Goal: Navigation & Orientation: Find specific page/section

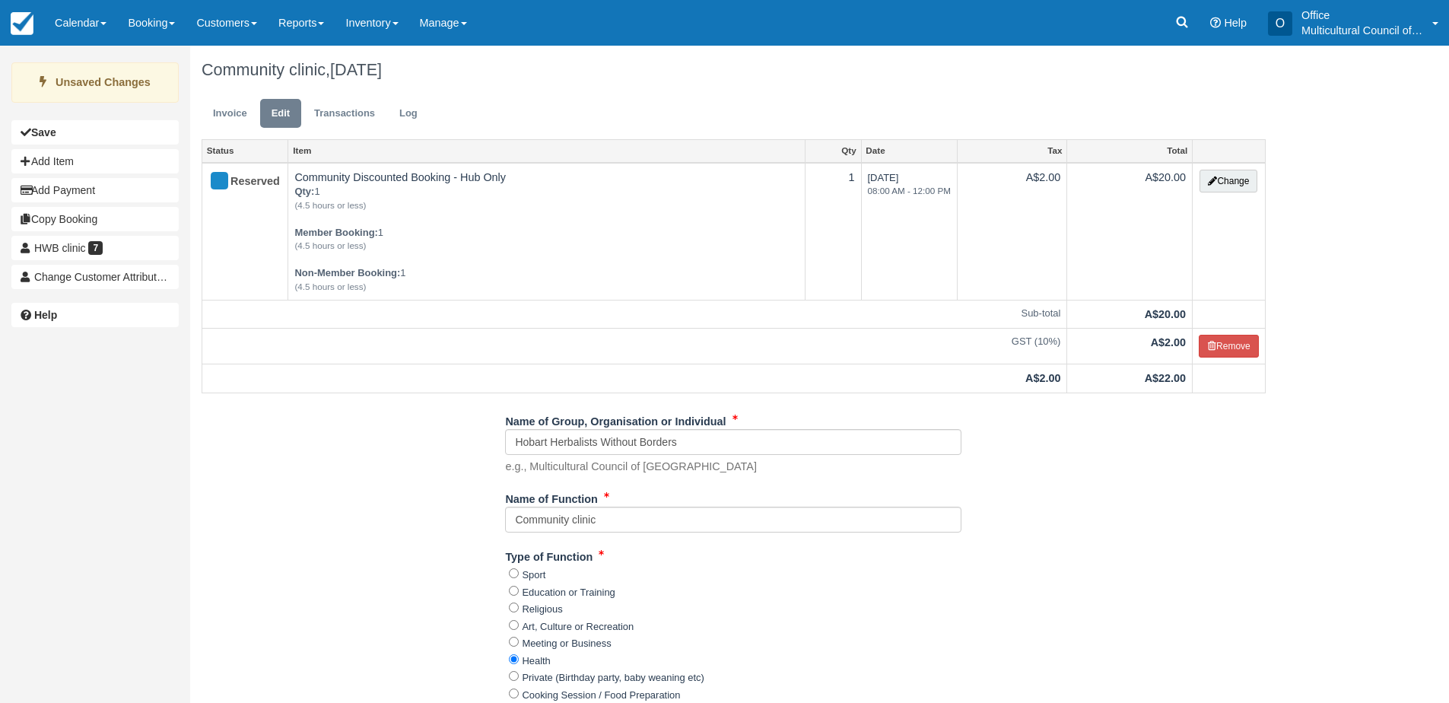
drag, startPoint x: 65, startPoint y: 33, endPoint x: 85, endPoint y: 84, distance: 55.4
click at [65, 33] on link "Calendar" at bounding box center [80, 23] width 73 height 46
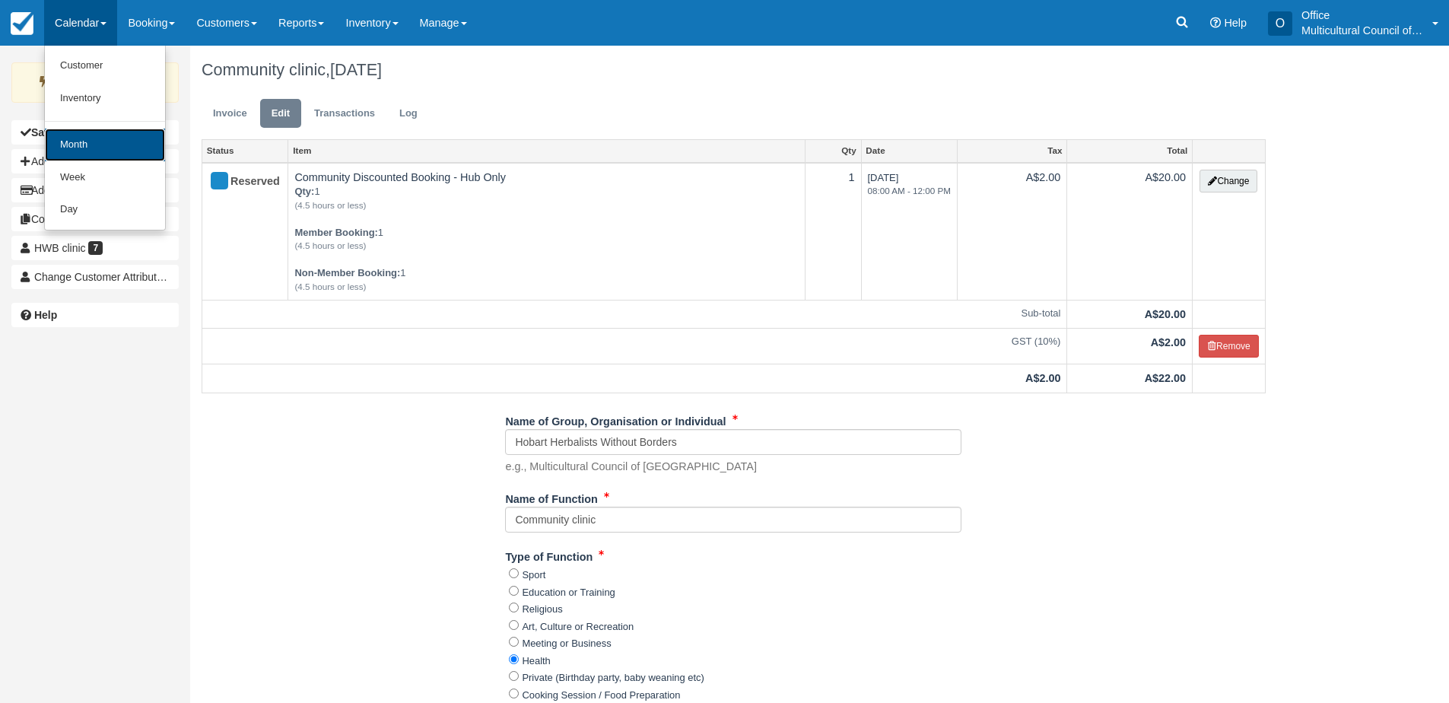
click at [105, 154] on link "Month" at bounding box center [105, 145] width 120 height 33
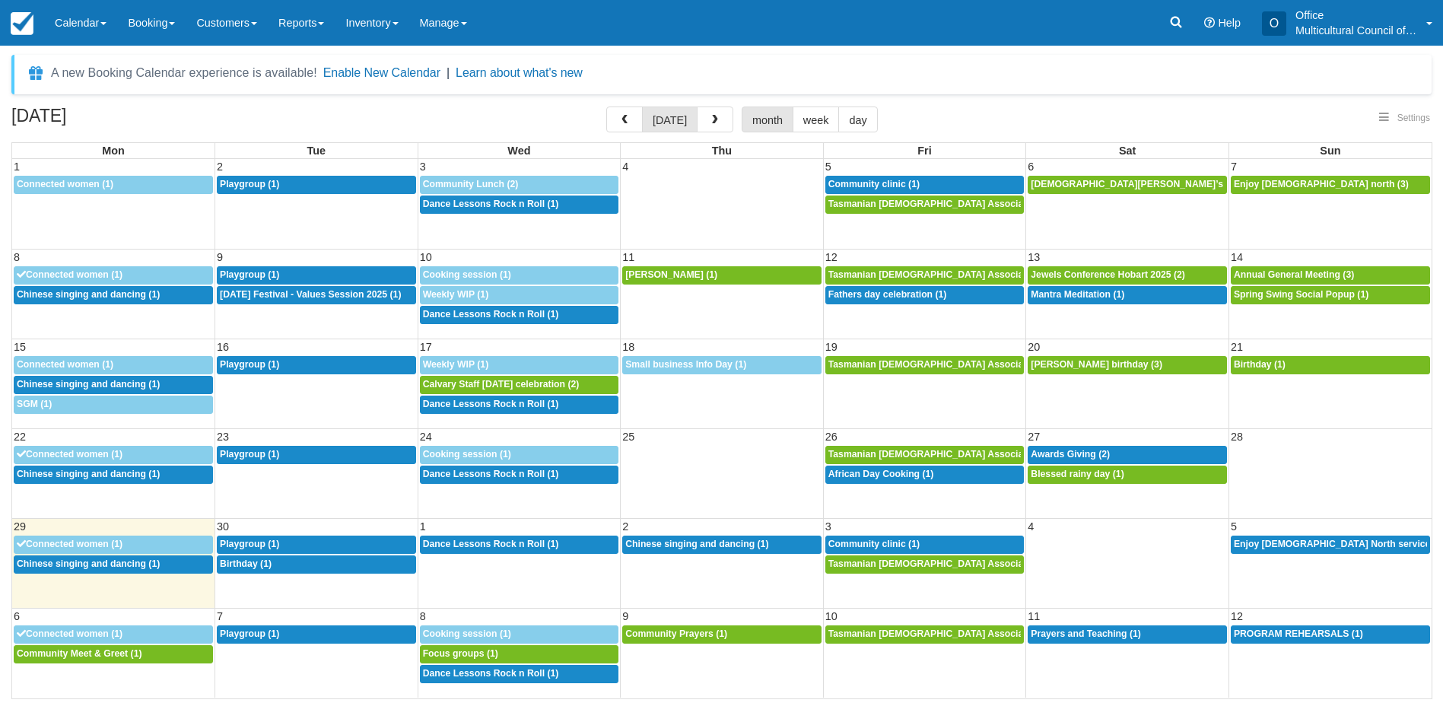
select select
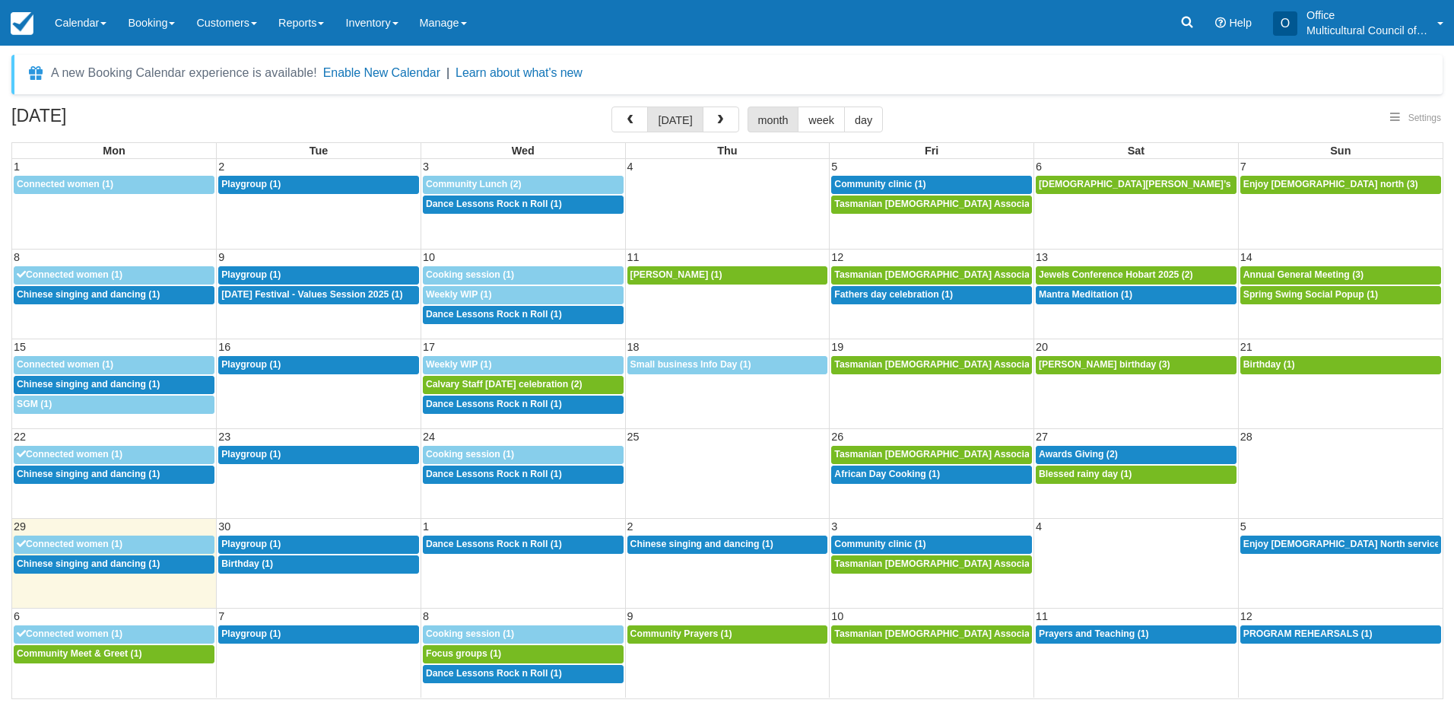
select select
click at [892, 539] on span "Community clinic (1)" at bounding box center [879, 544] width 91 height 11
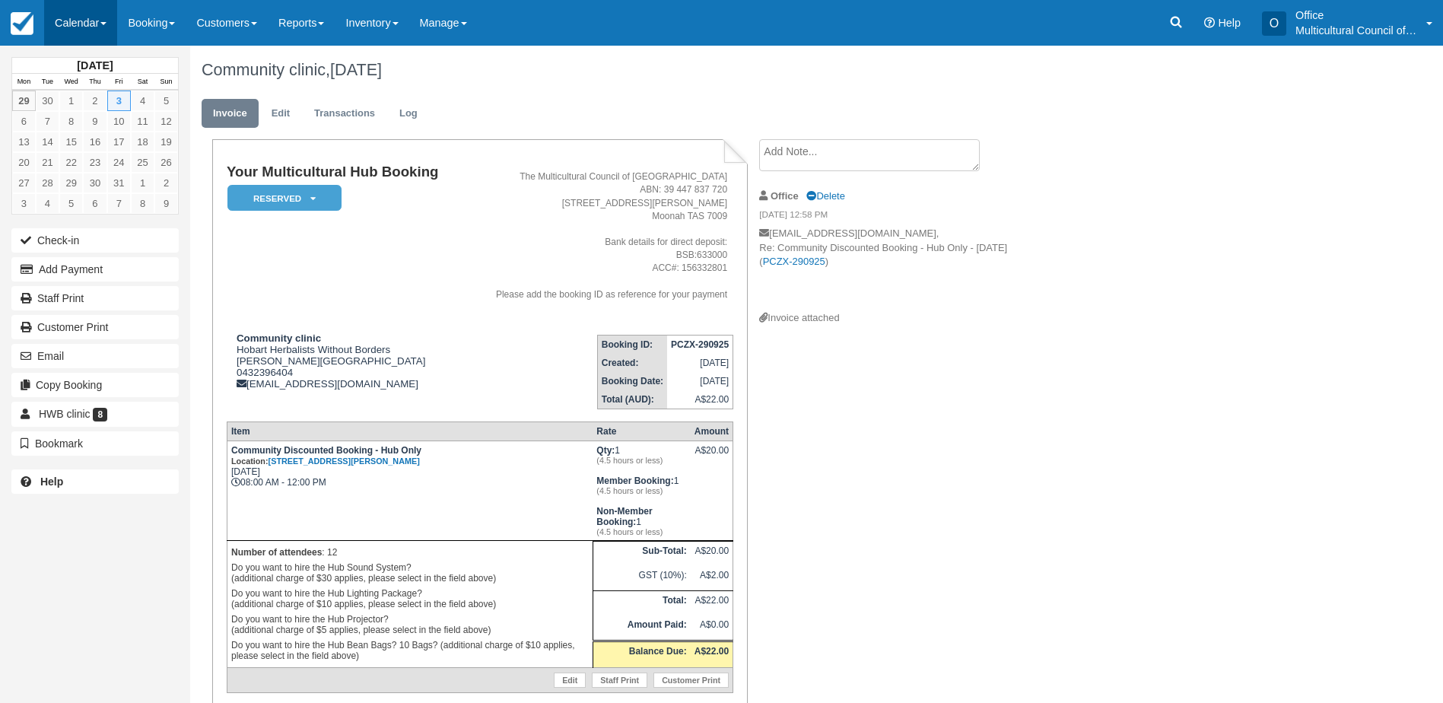
drag, startPoint x: 62, startPoint y: 13, endPoint x: 63, endPoint y: 22, distance: 9.2
click at [62, 13] on link "Calendar" at bounding box center [80, 23] width 73 height 46
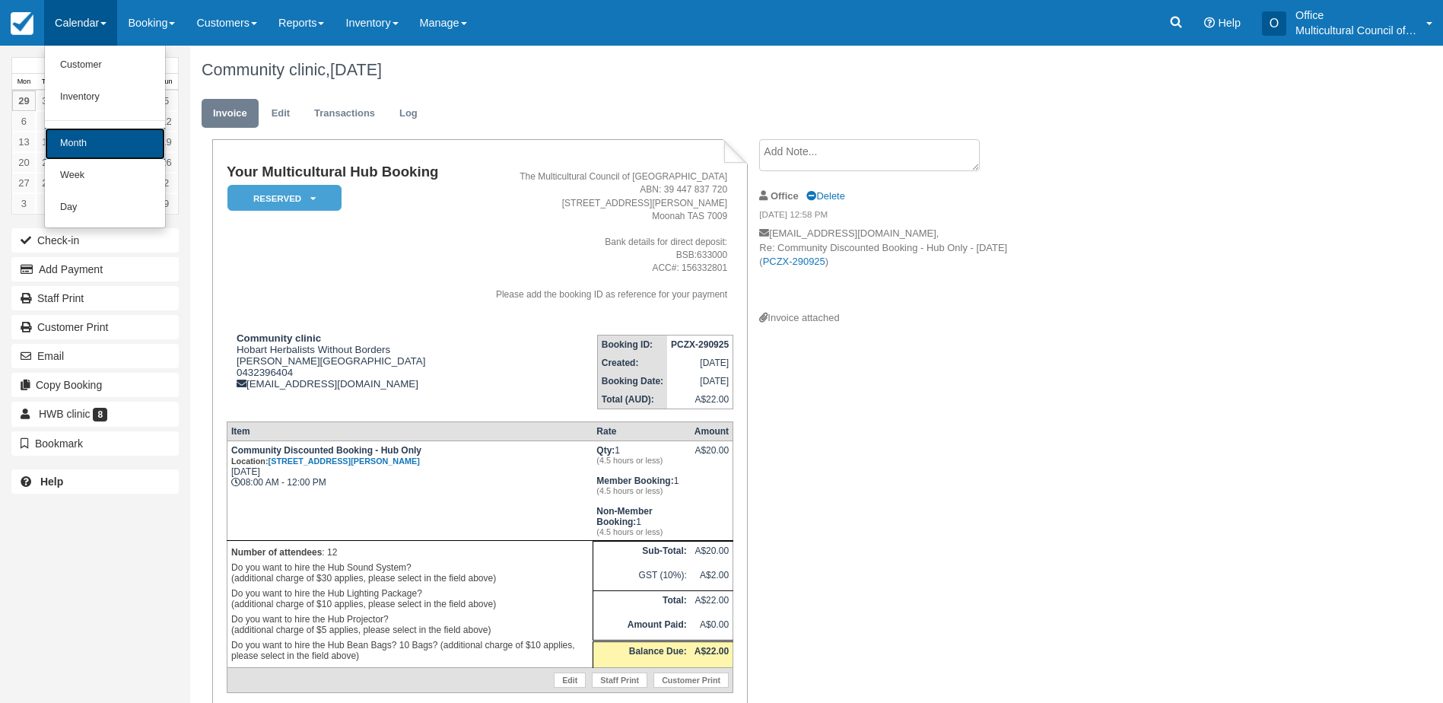
click at [97, 135] on link "Month" at bounding box center [105, 144] width 120 height 32
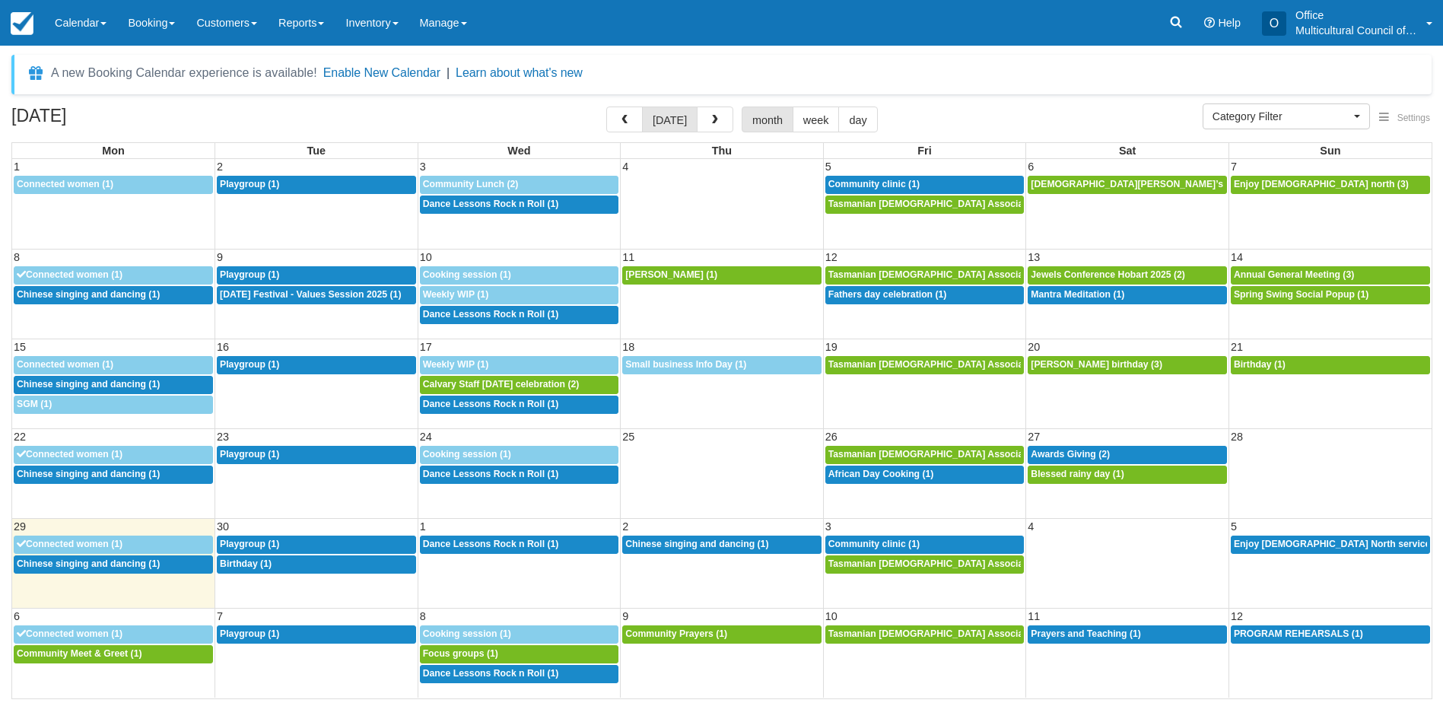
select select
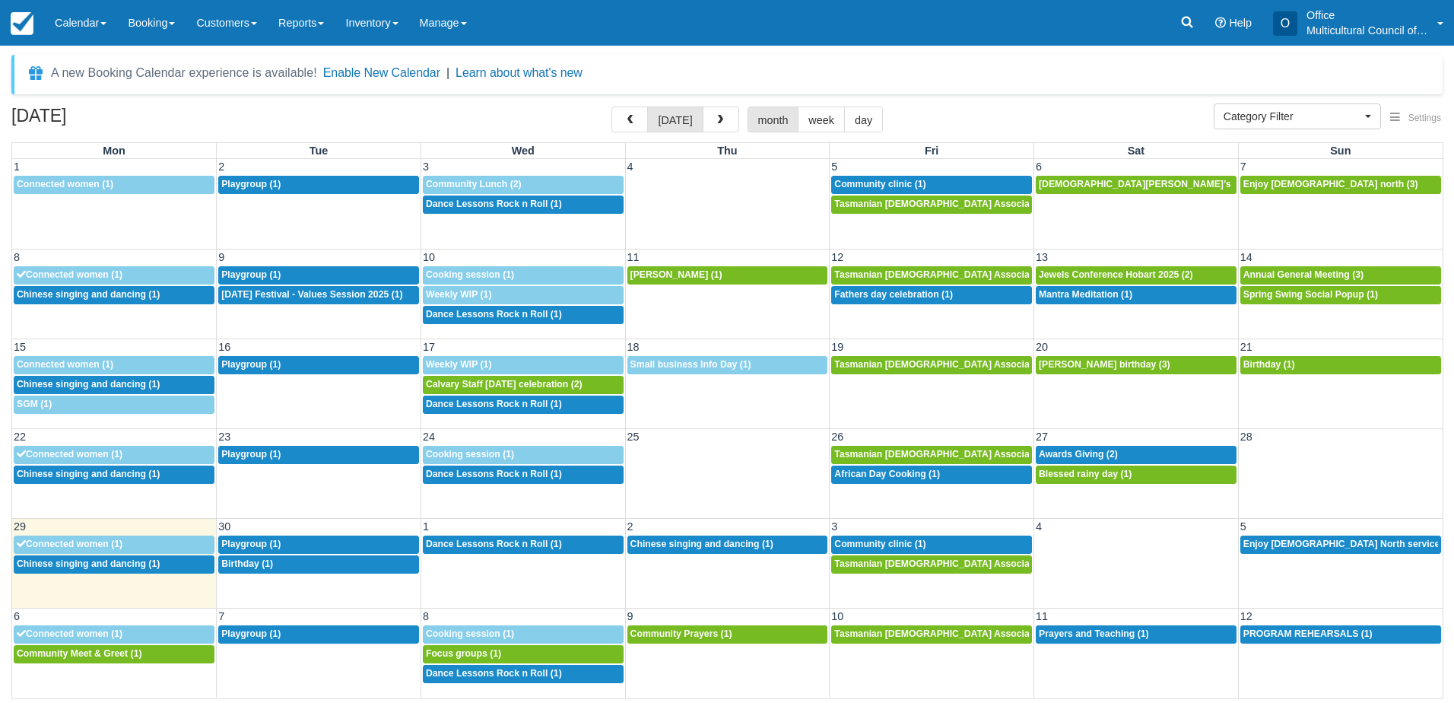
click at [289, 577] on div "29 30 1 2 3 4 5 9:30a Connected women (1) 9:30a Playgroup (1) 6:30p Dance Lesso…" at bounding box center [727, 563] width 1431 height 90
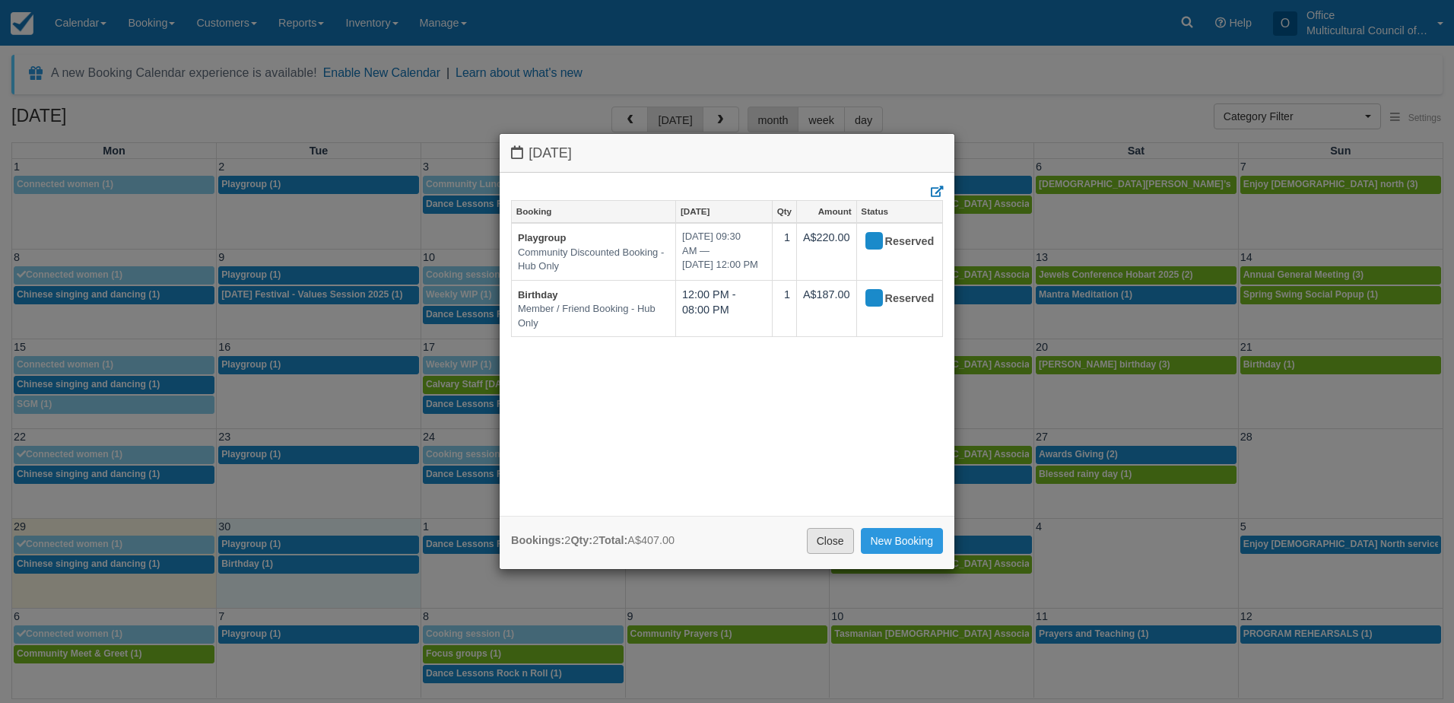
click at [812, 542] on link "Close" at bounding box center [830, 541] width 47 height 26
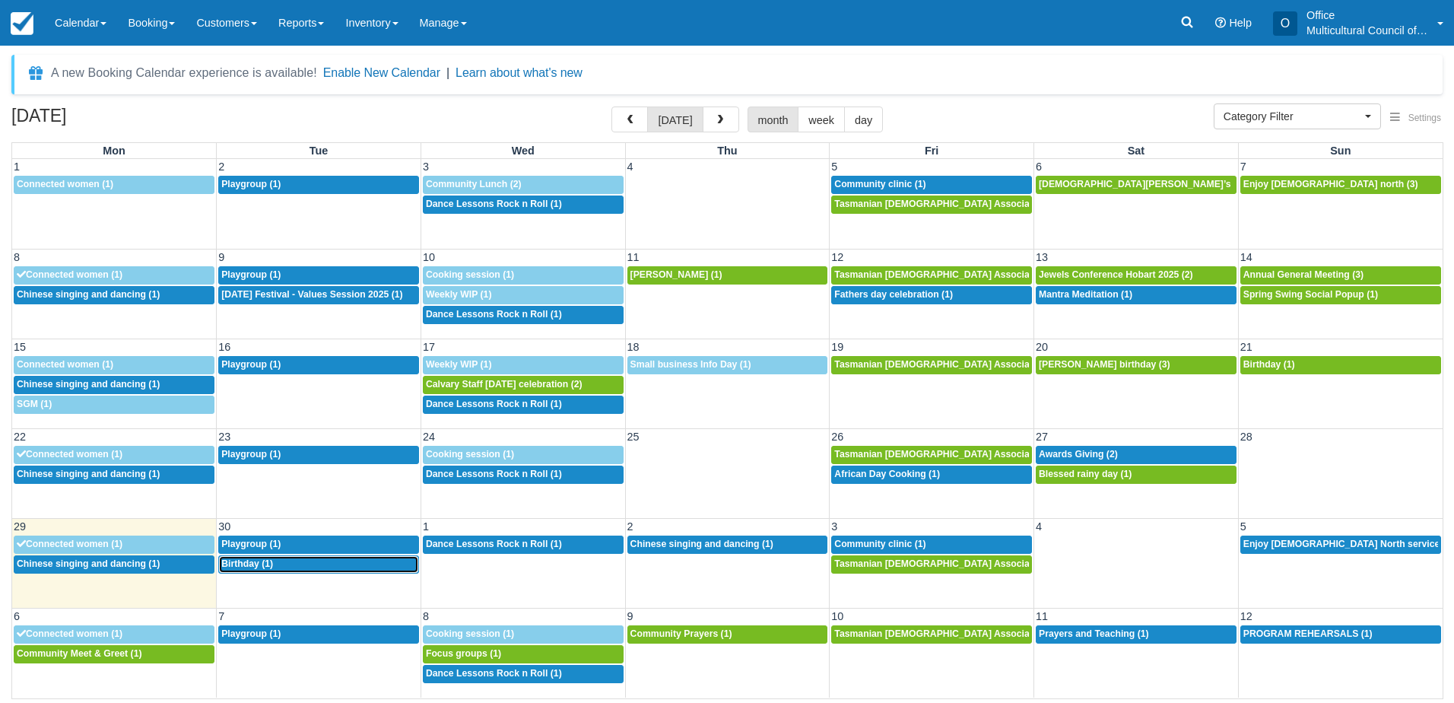
click at [342, 558] on div "12p Birthday (1)" at bounding box center [318, 564] width 195 height 12
